Goal: Transaction & Acquisition: Purchase product/service

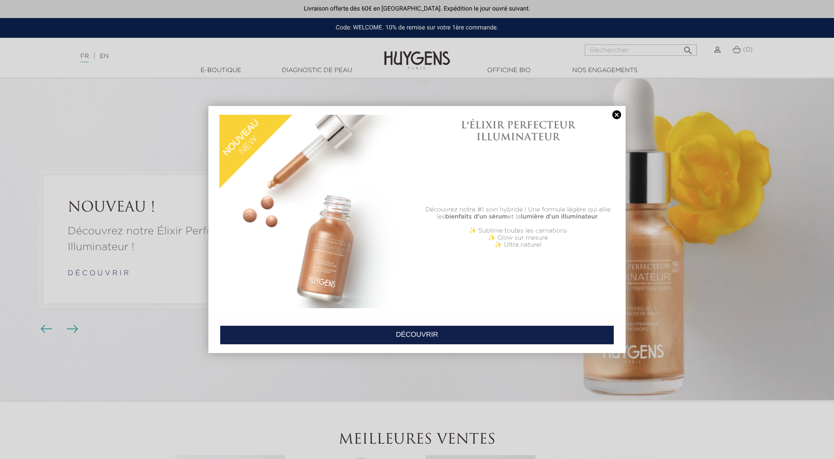
click at [615, 116] on link at bounding box center [616, 114] width 12 height 9
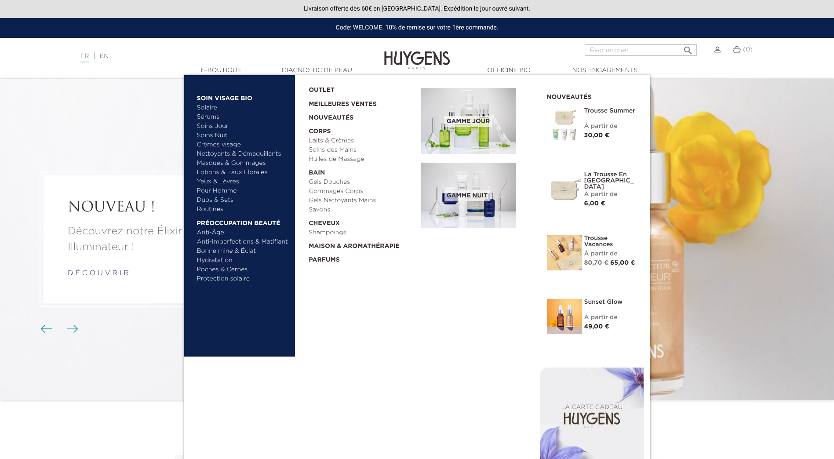
click at [335, 201] on link "Gels Nettoyants Mains" at bounding box center [362, 200] width 106 height 9
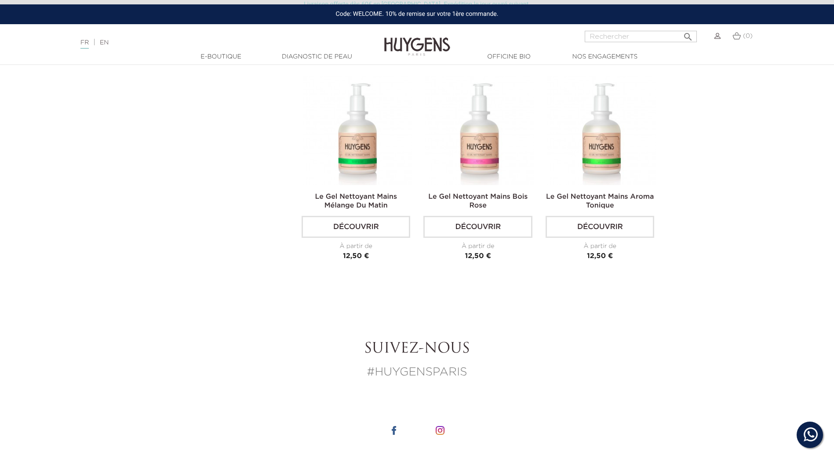
scroll to position [571, 0]
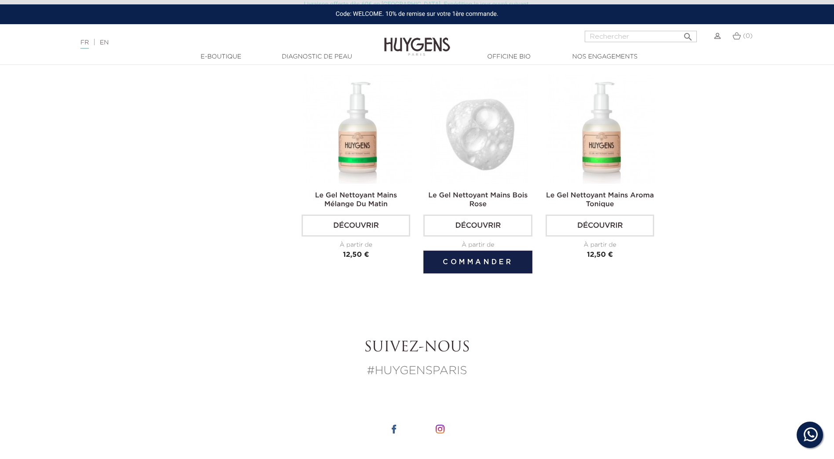
click at [472, 124] on img at bounding box center [479, 129] width 109 height 109
